Goal: Task Accomplishment & Management: Use online tool/utility

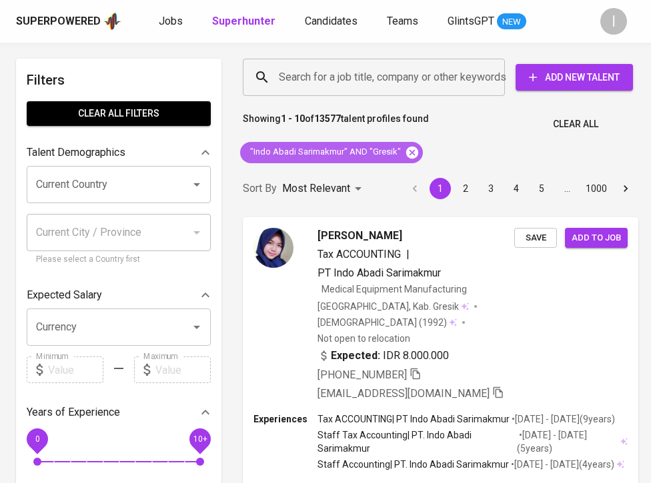
click at [407, 155] on icon at bounding box center [412, 152] width 12 height 12
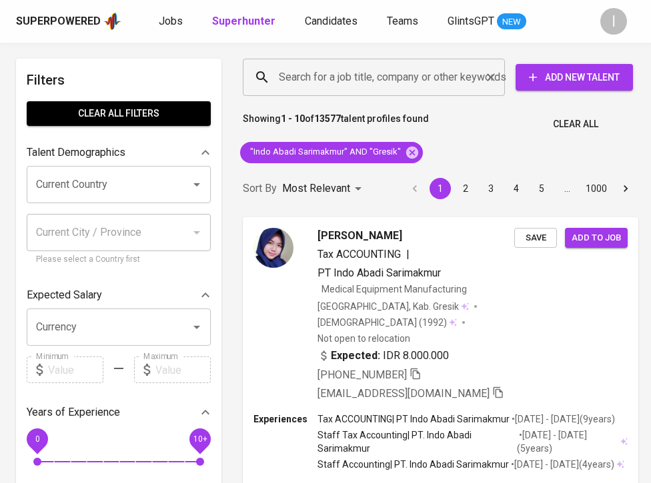
click at [378, 77] on input "Search for a job title, company or other keywords" at bounding box center [376, 77] width 203 height 25
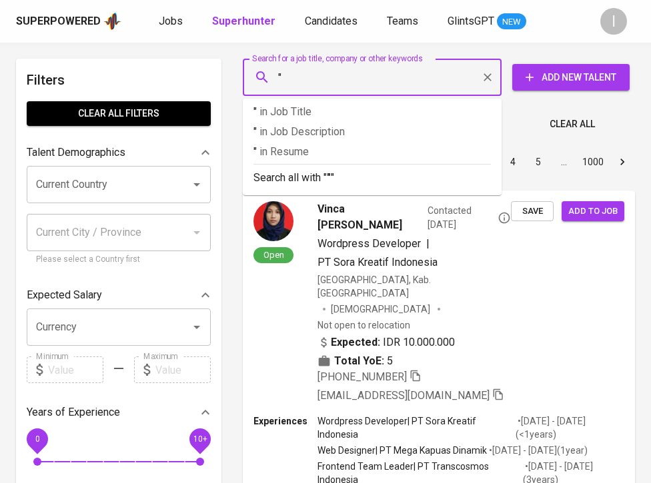
paste input "COZ BALI Management"
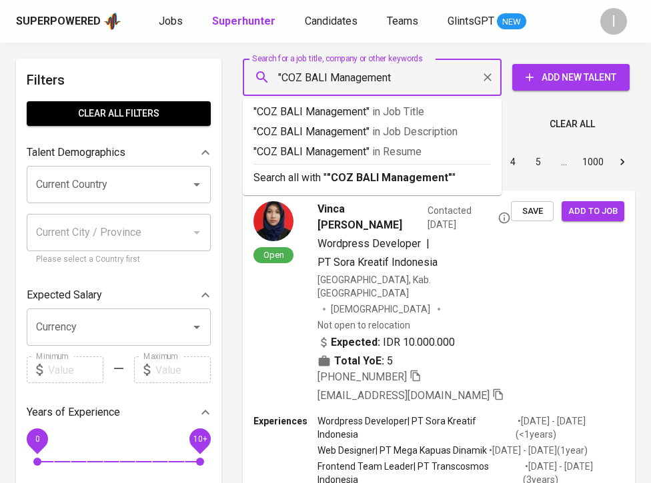
type input ""COZ BALI Management""
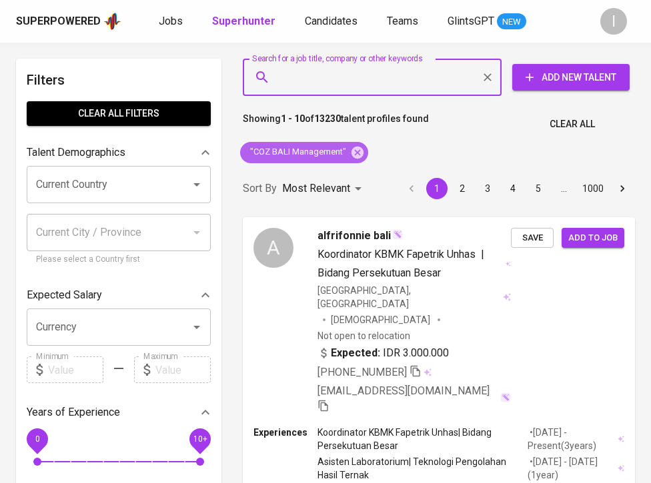
drag, startPoint x: 359, startPoint y: 152, endPoint x: 365, endPoint y: 89, distance: 63.7
click at [358, 152] on icon at bounding box center [357, 152] width 12 height 12
click at [365, 89] on input "Search for a job title, company or other keywords" at bounding box center [375, 77] width 200 height 25
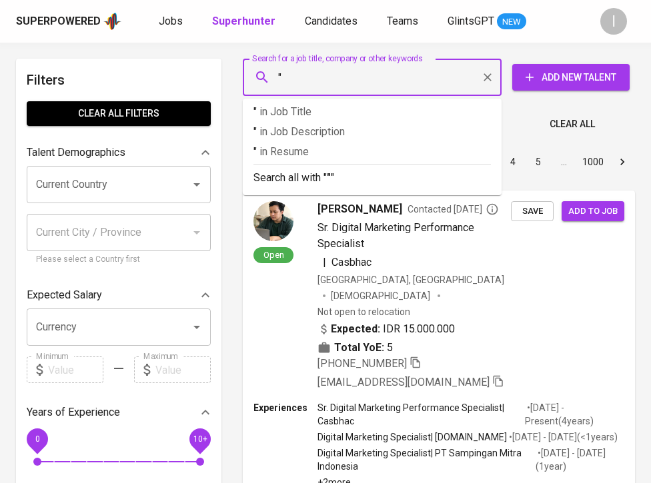
paste input "[PERSON_NAME]"
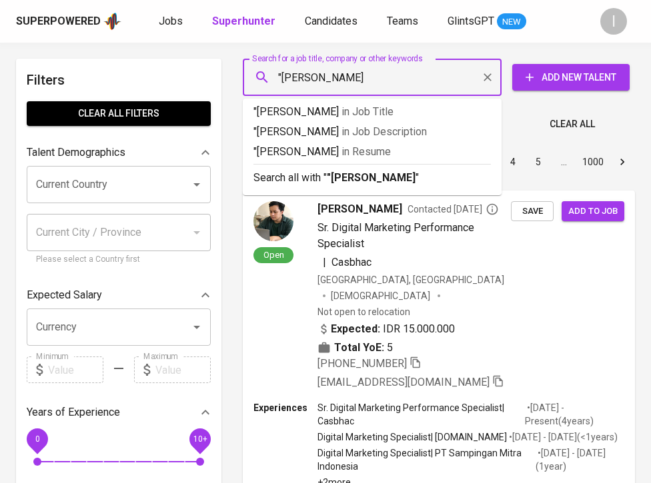
type input ""[PERSON_NAME]""
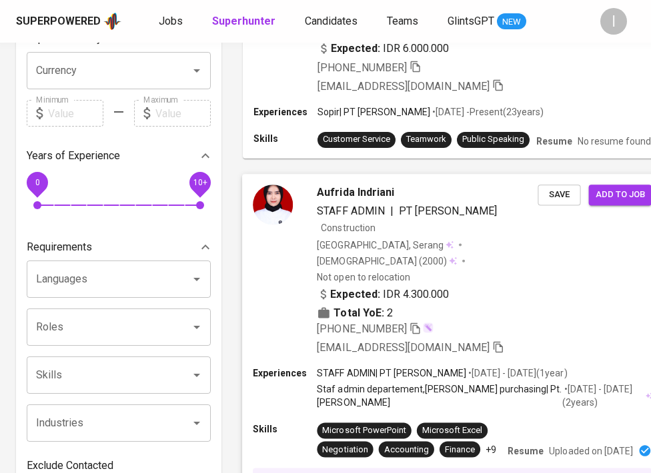
scroll to position [12, 0]
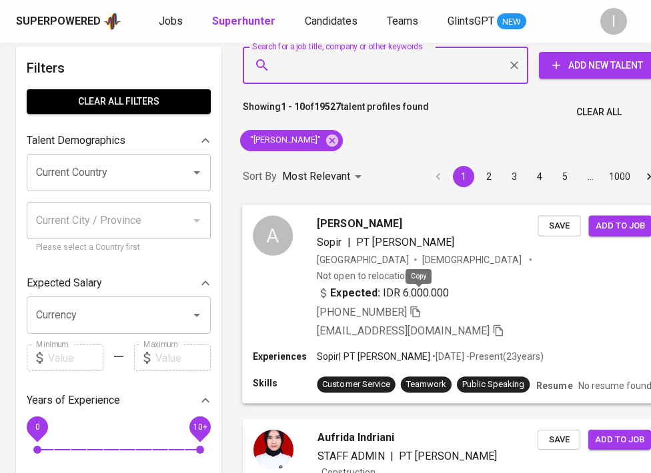
click at [421, 305] on icon "button" at bounding box center [415, 311] width 12 height 12
